Goal: Task Accomplishment & Management: Use online tool/utility

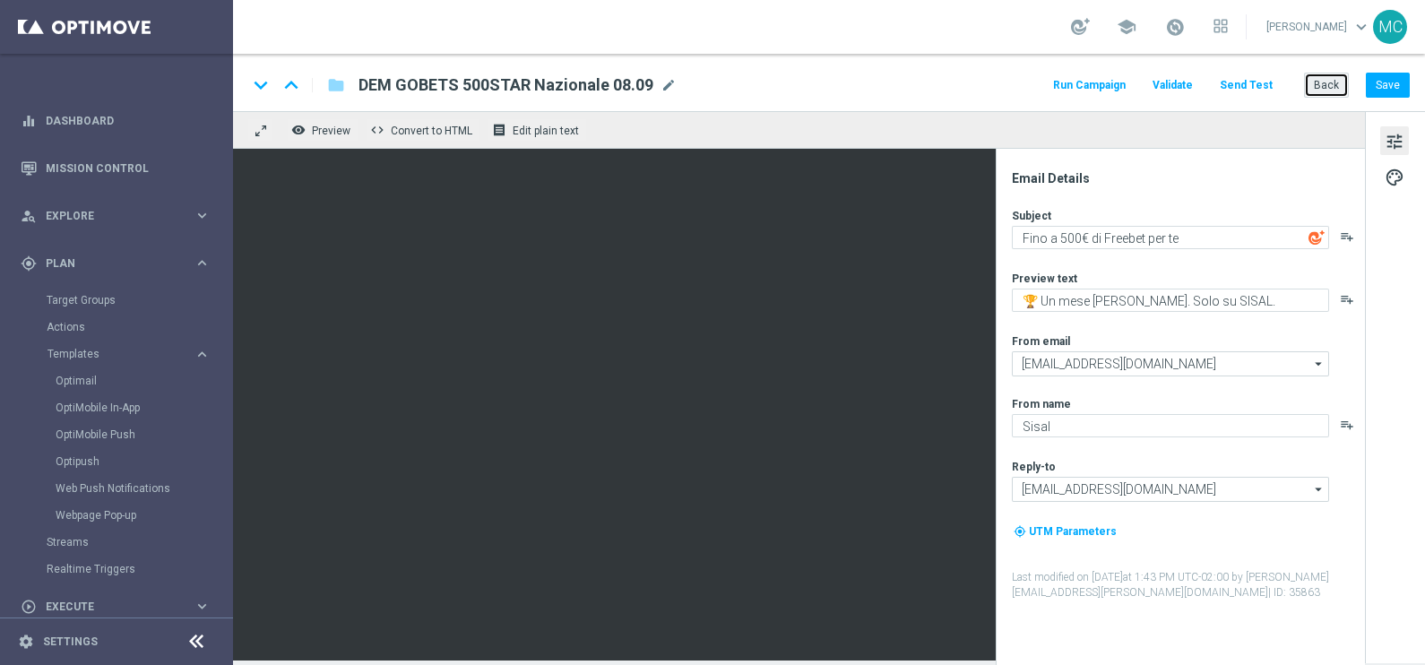
click at [1323, 87] on button "Back" at bounding box center [1326, 85] width 45 height 25
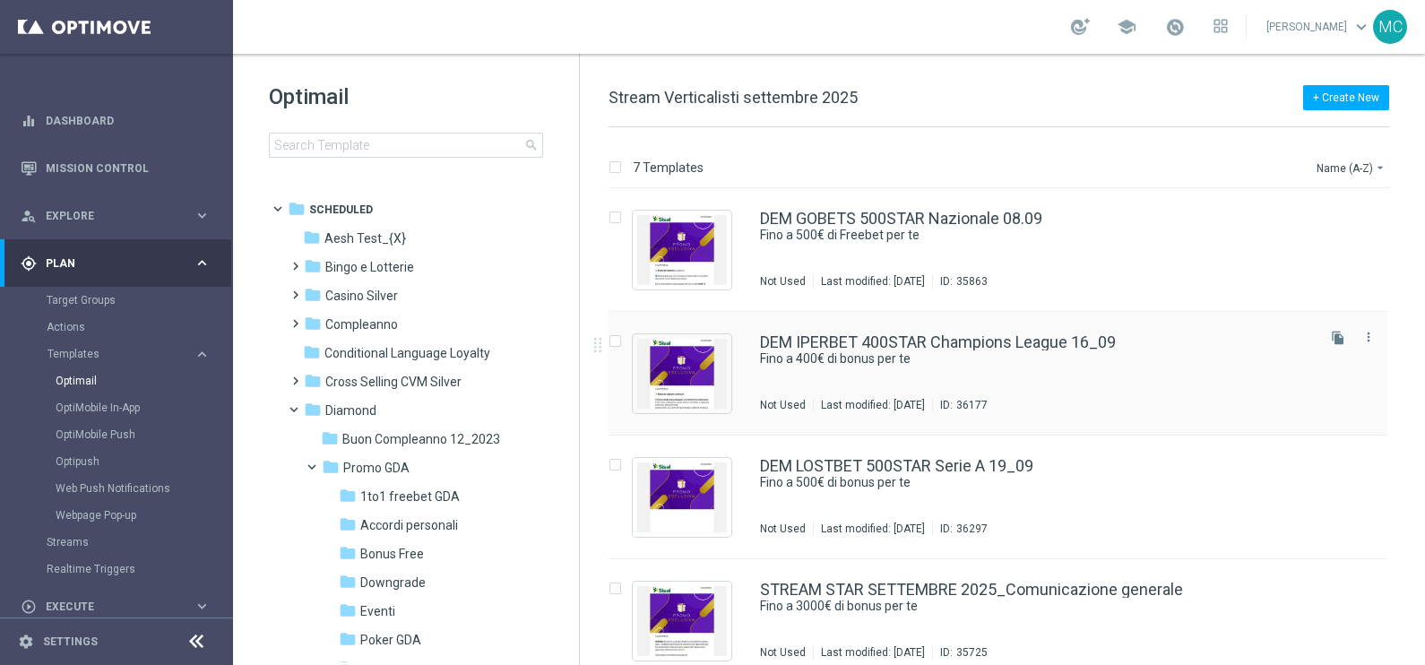
scroll to position [389, 0]
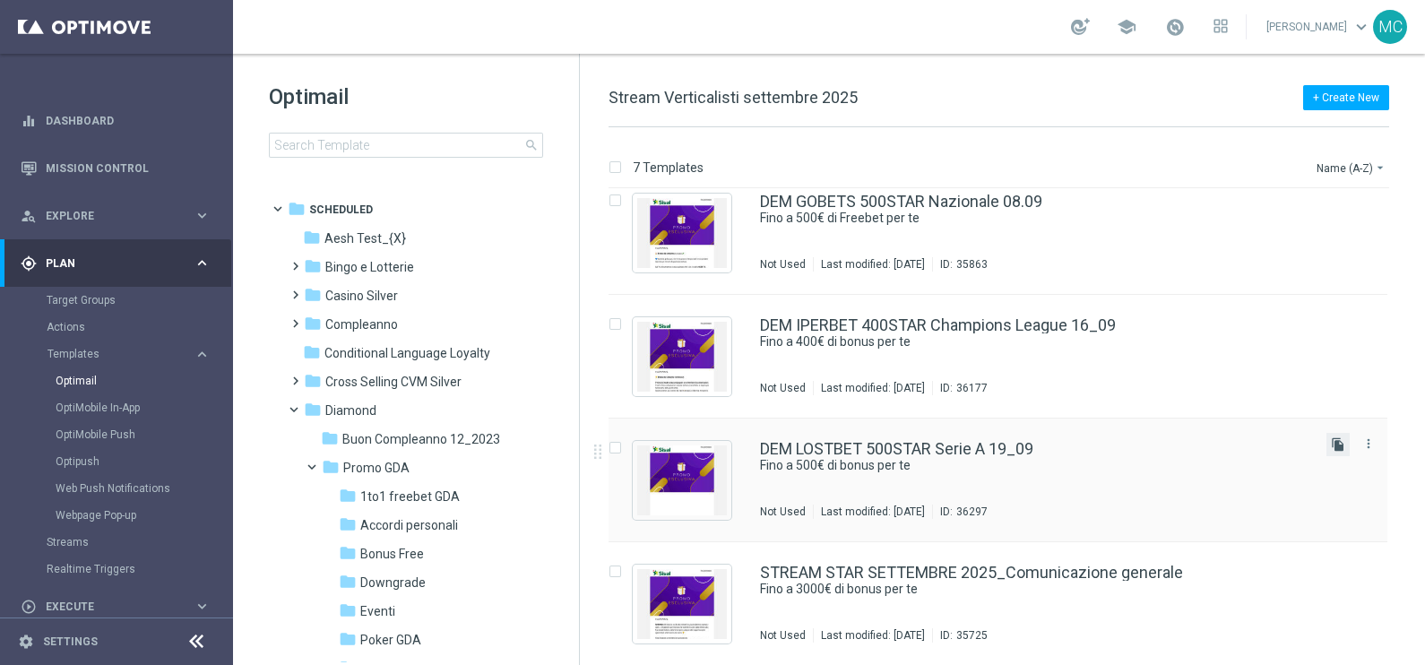
click at [1336, 446] on icon "file_copy" at bounding box center [1338, 444] width 14 height 14
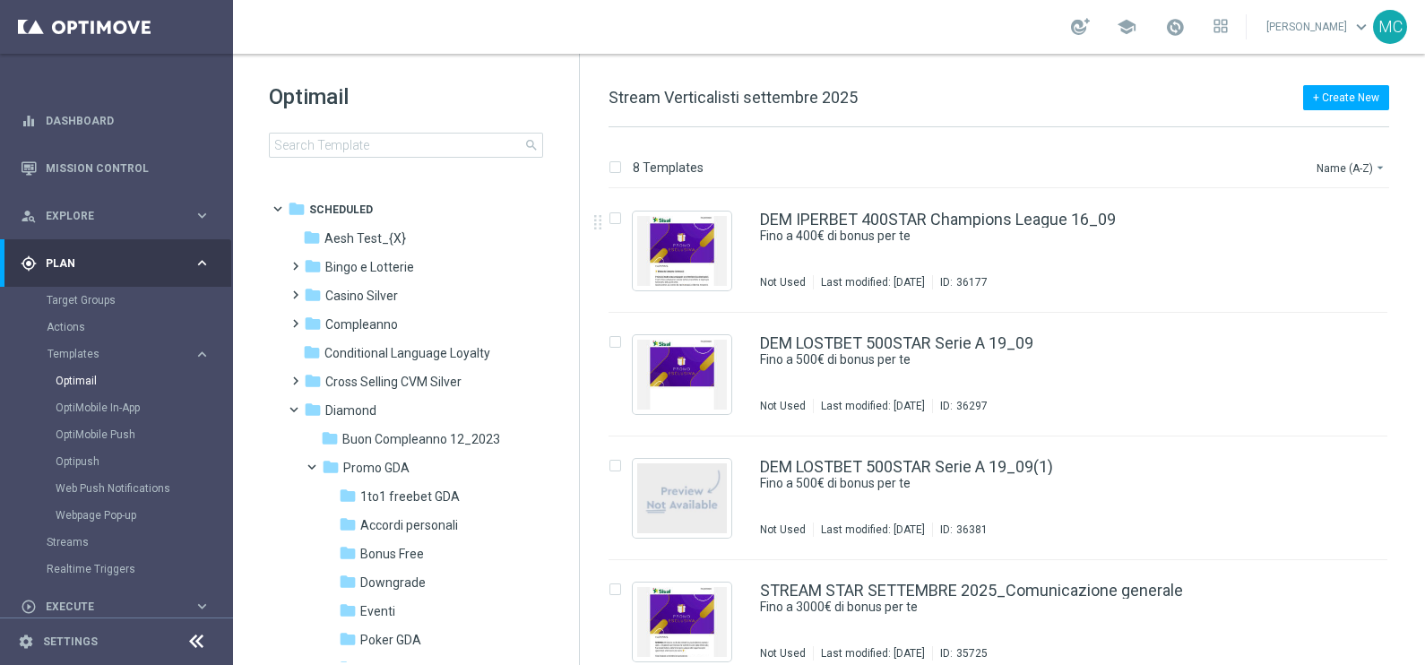
scroll to position [514, 0]
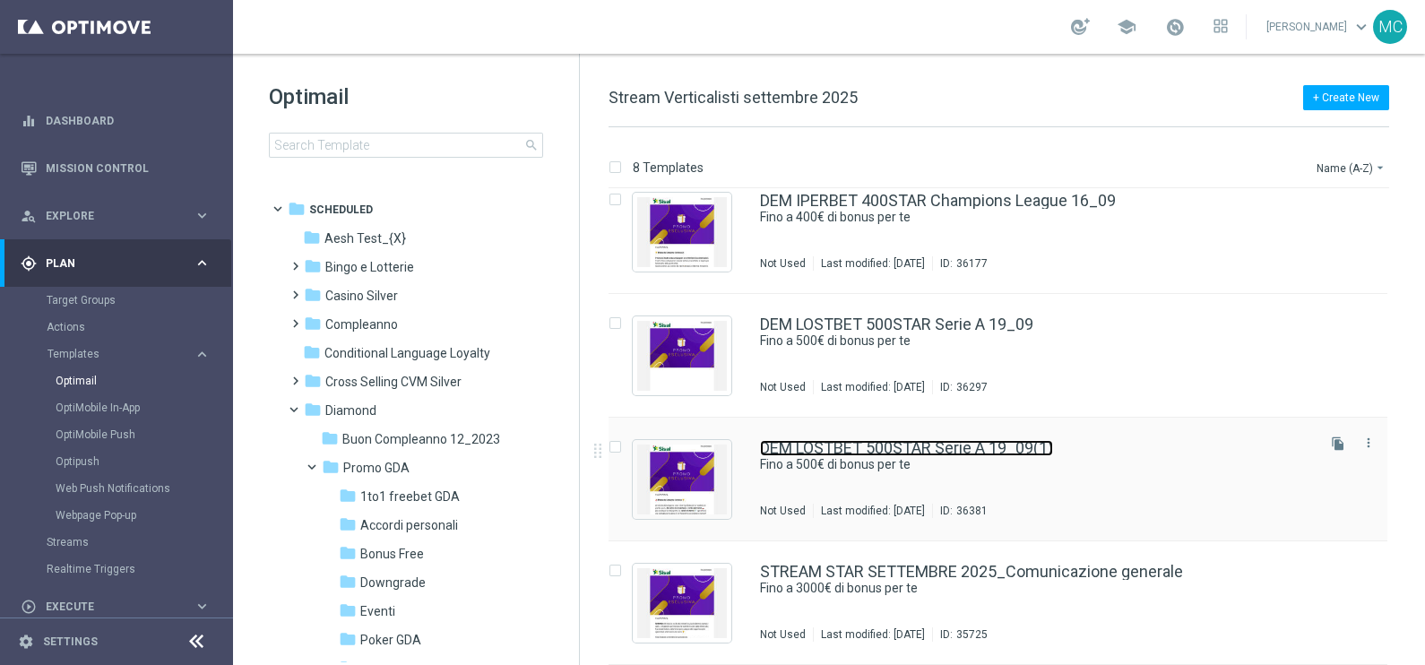
click at [1002, 453] on link "DEM LOSTBET 500STAR Serie A 19_09(1)" at bounding box center [906, 448] width 293 height 16
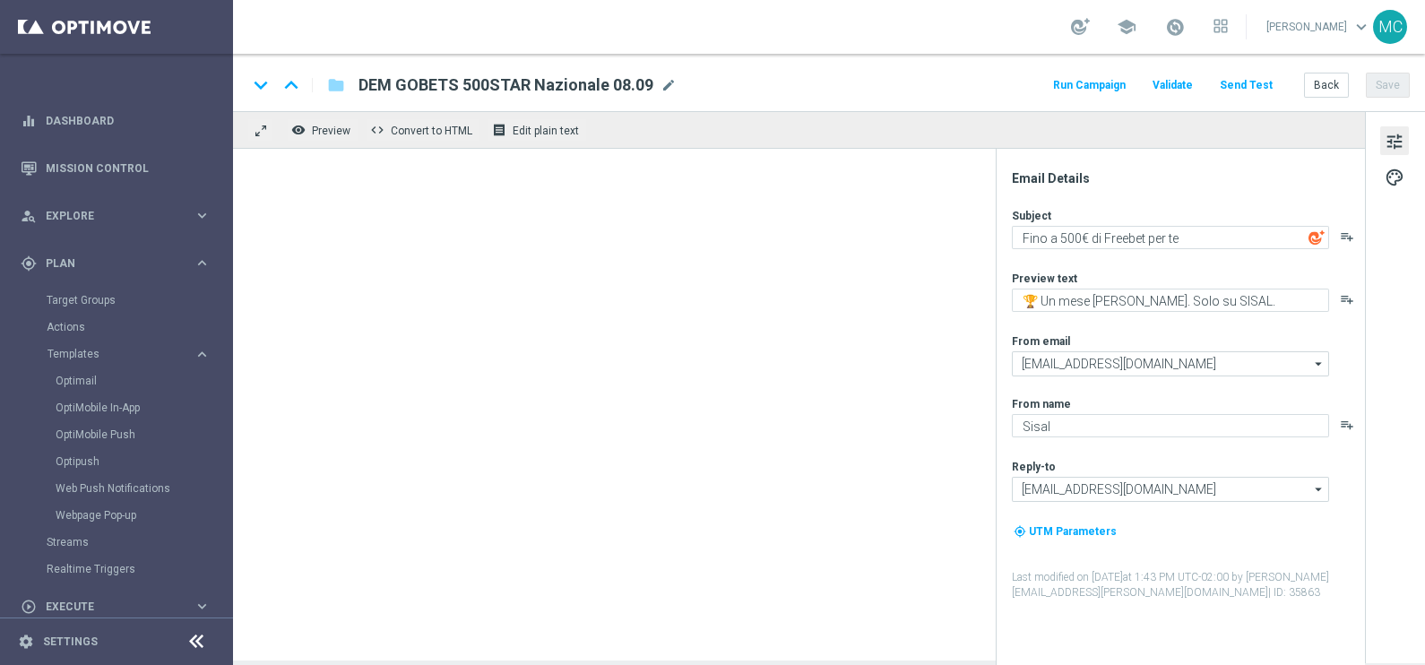
type textarea "Fino a 500€ di bonus per te"
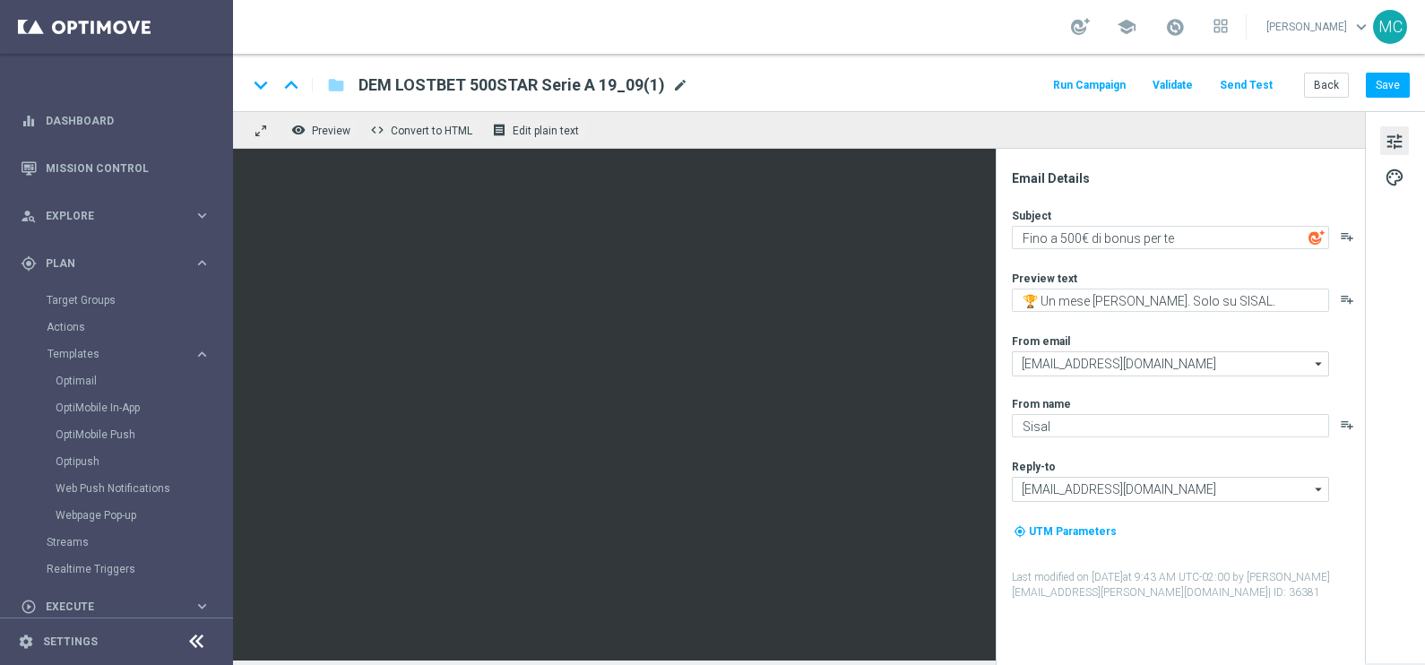
click at [675, 90] on span "mode_edit" at bounding box center [680, 85] width 16 height 16
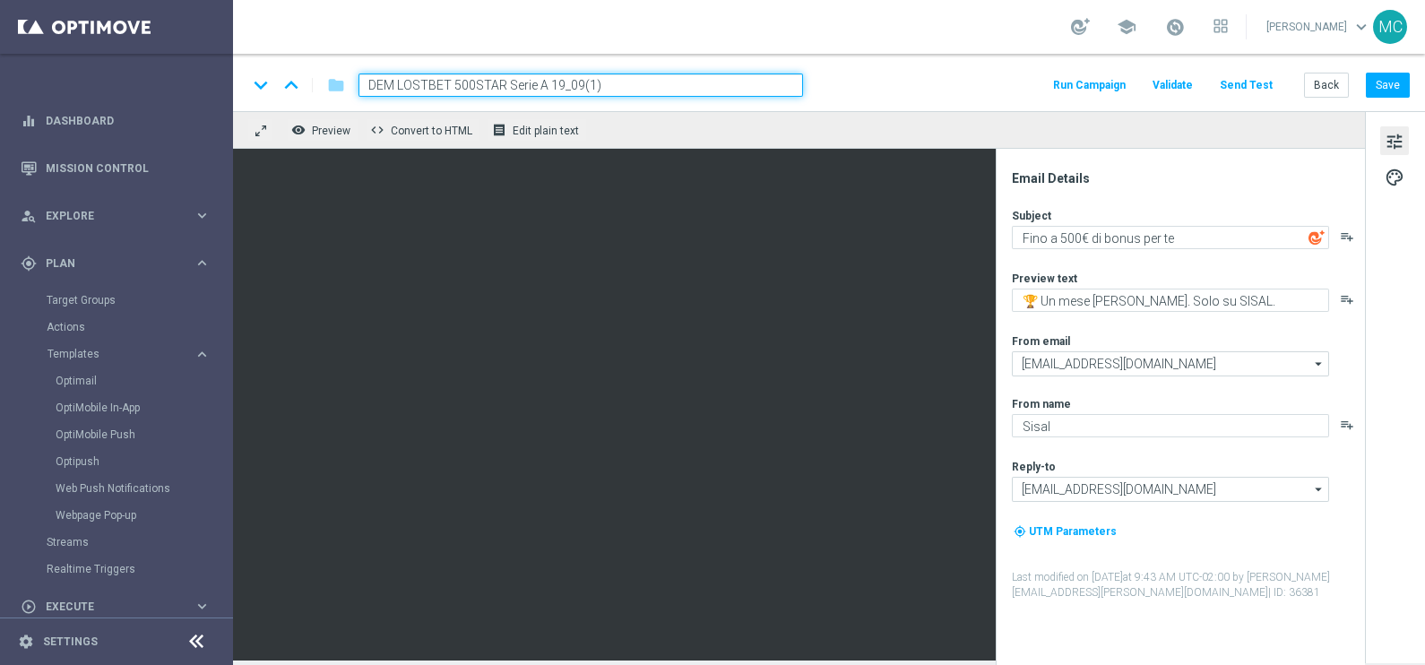
drag, startPoint x: 453, startPoint y: 78, endPoint x: 395, endPoint y: 82, distance: 57.5
click at [395, 82] on input "DEM LOSTBET 500STAR Serie A 19_09(1)" at bounding box center [581, 85] width 445 height 23
click at [456, 81] on input "DEM BET-GOL 500STAR Serie A 19_09(1)" at bounding box center [581, 85] width 445 height 23
drag, startPoint x: 542, startPoint y: 80, endPoint x: 503, endPoint y: 82, distance: 39.5
click at [503, 82] on input "DEM BET-GOL 400STAR Serie A 19_09(1)" at bounding box center [581, 85] width 445 height 23
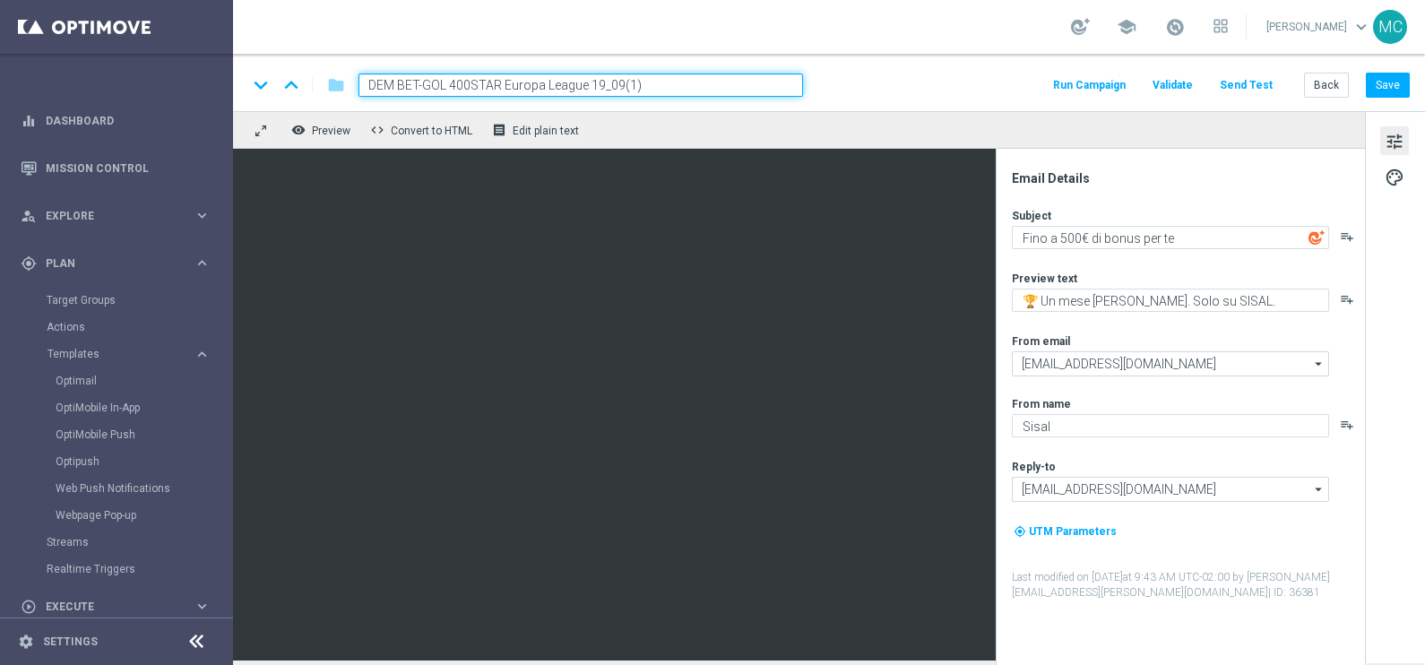
click at [645, 84] on input "DEM BET-GOL 400STAR Europa League 19_09(1)" at bounding box center [581, 85] width 445 height 23
click at [599, 81] on input "DEM BET-GOL 400STAR Europa League 19_09" at bounding box center [581, 85] width 445 height 23
type input "DEM BET-GOL 400STAR Europa League 23_09"
click at [1377, 84] on button "Save" at bounding box center [1388, 85] width 44 height 25
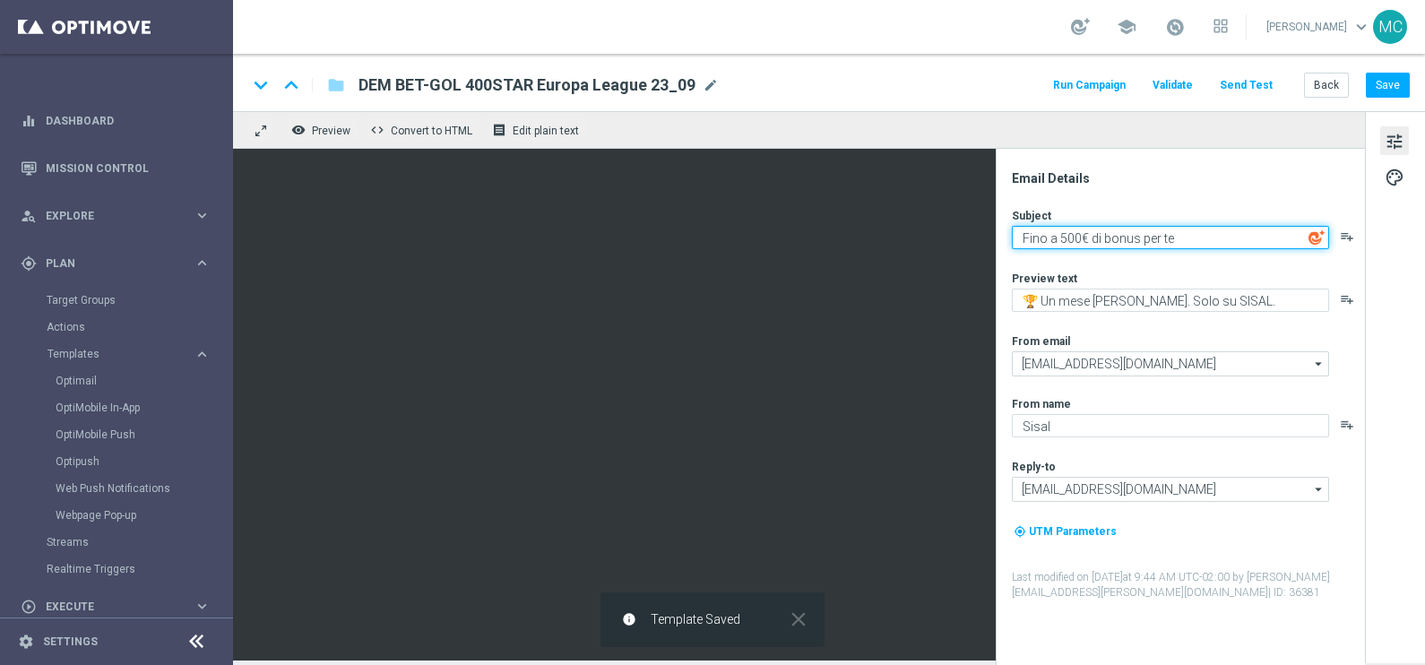
click at [1067, 236] on textarea "Fino a 500€ di bonus per te" at bounding box center [1170, 237] width 317 height 23
drag, startPoint x: 1180, startPoint y: 239, endPoint x: 1142, endPoint y: 239, distance: 37.7
click at [1142, 239] on textarea "Fino a 400€ di bonus per te" at bounding box center [1170, 237] width 317 height 23
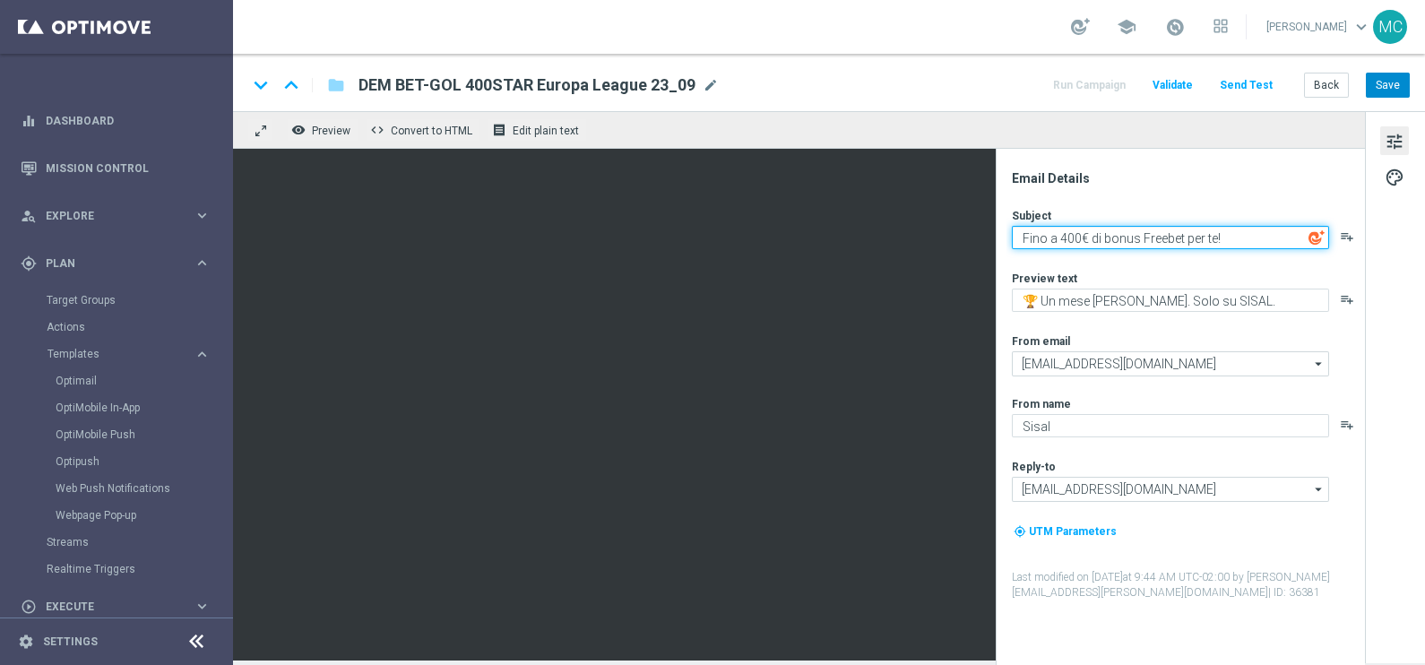
type textarea "Fino a 400€ di bonus Freebet per te!"
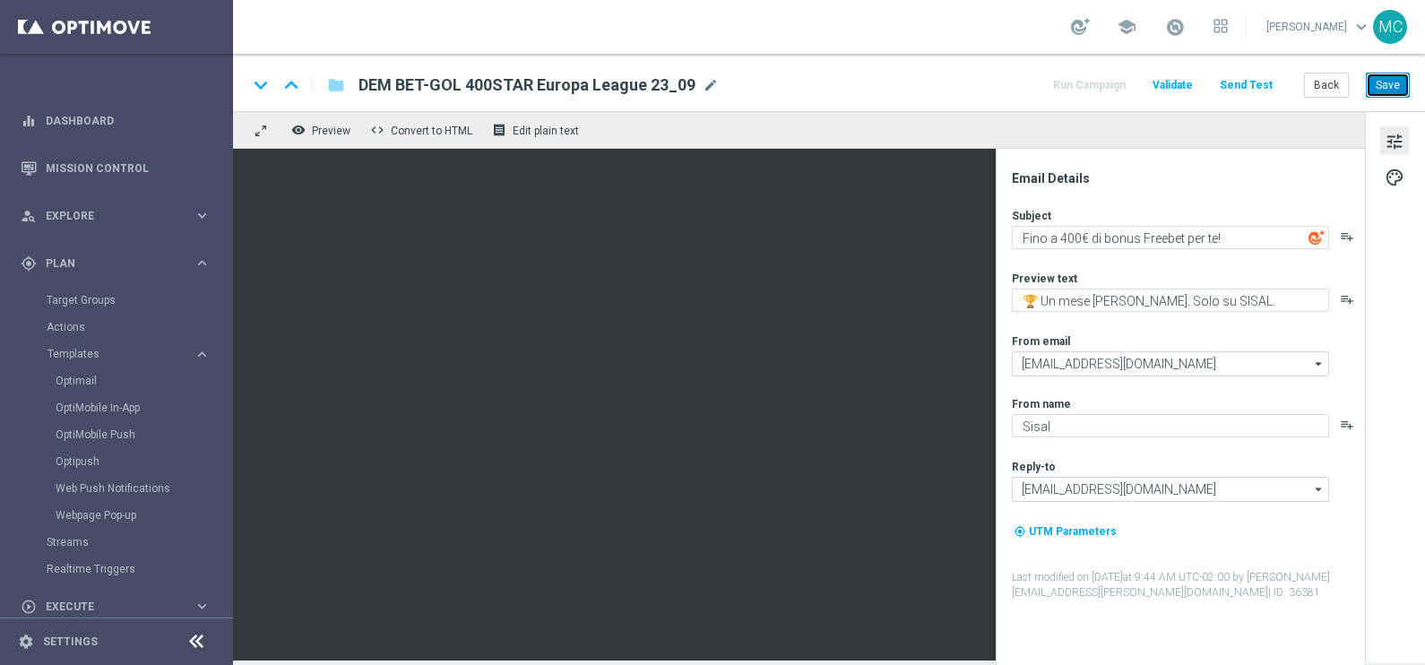
click at [1381, 82] on button "Save" at bounding box center [1388, 85] width 44 height 25
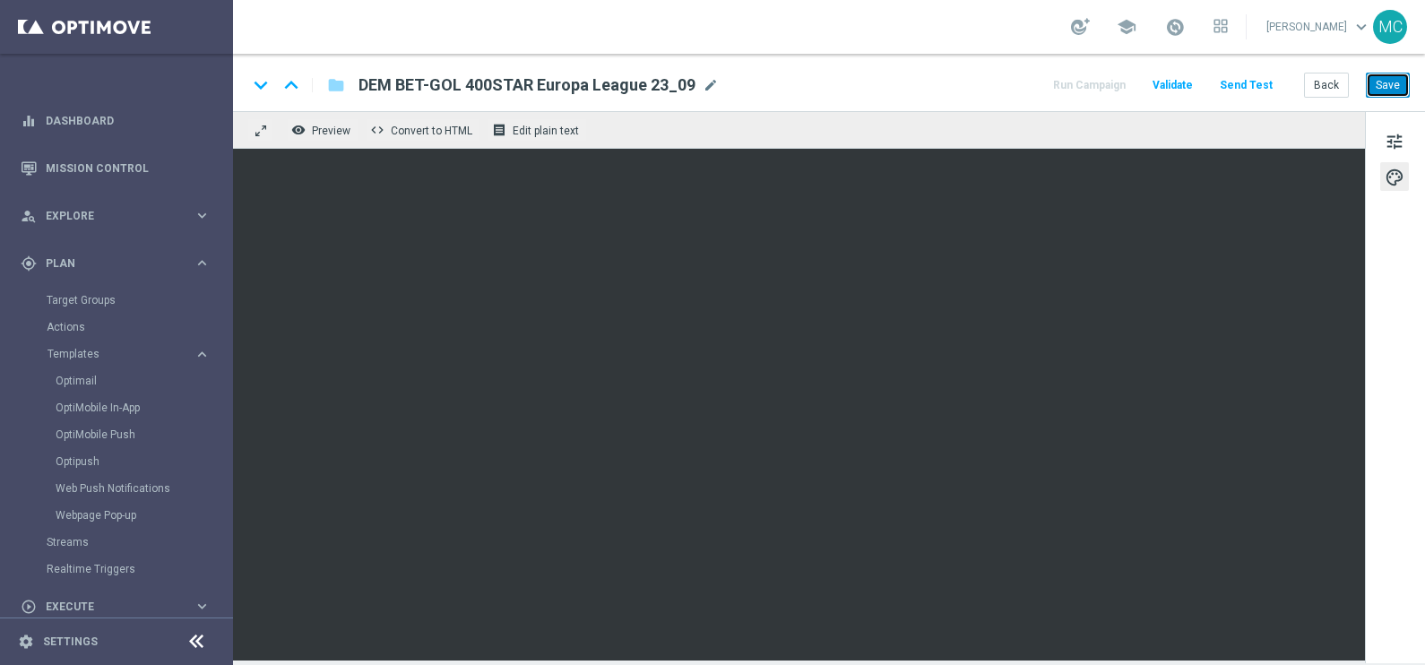
click at [1394, 74] on button "Save" at bounding box center [1388, 85] width 44 height 25
click at [1381, 87] on button "Save" at bounding box center [1388, 85] width 44 height 25
click at [1376, 89] on button "Save" at bounding box center [1388, 85] width 44 height 25
click at [1383, 82] on button "Save" at bounding box center [1388, 85] width 44 height 25
click at [1373, 90] on button "Save" at bounding box center [1388, 85] width 44 height 25
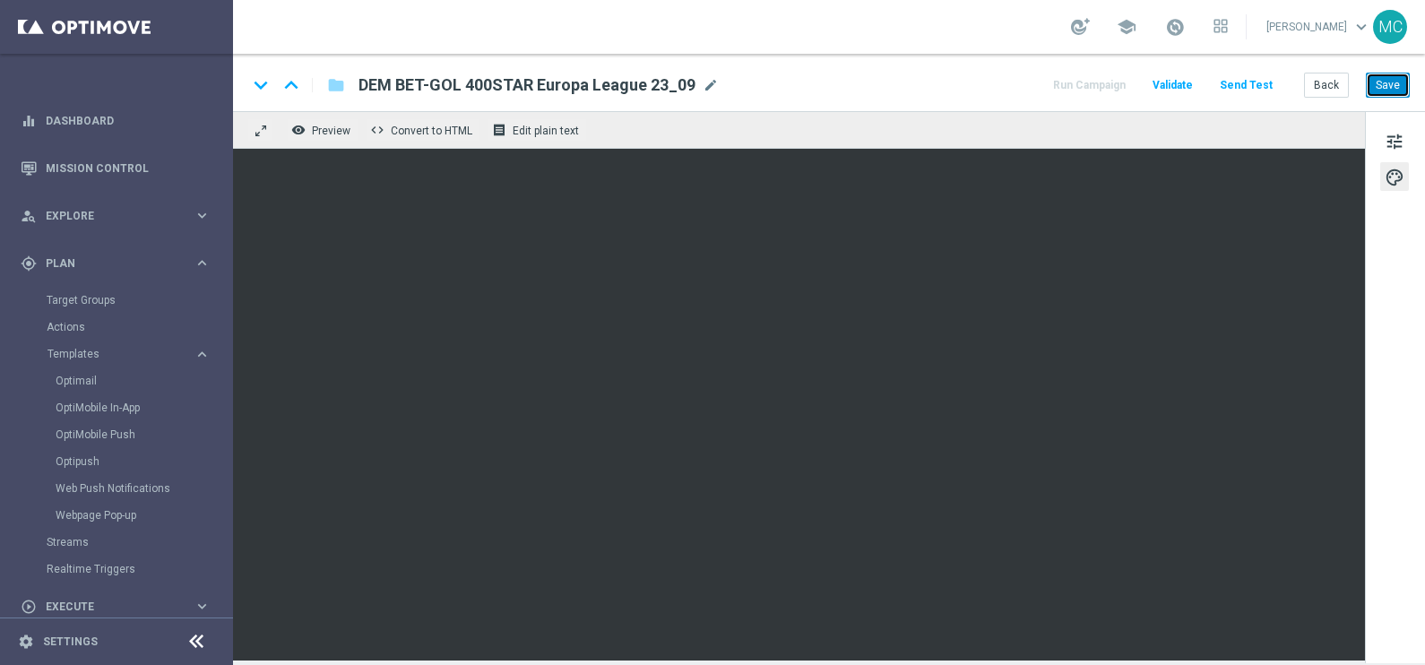
click at [1390, 80] on button "Save" at bounding box center [1388, 85] width 44 height 25
